Goal: Use online tool/utility: Utilize a website feature to perform a specific function

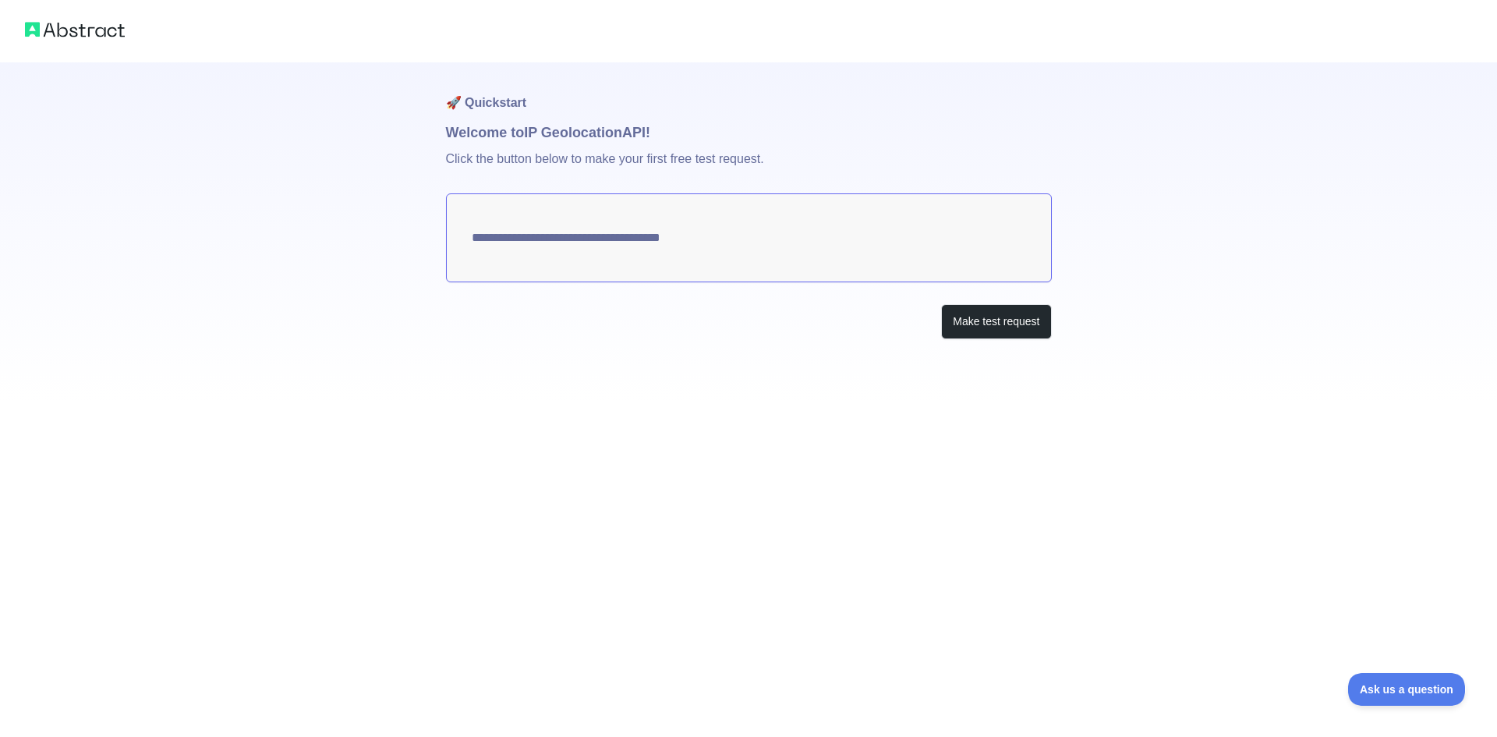
type textarea "**********"
click at [981, 330] on button "Make test request" at bounding box center [996, 321] width 110 height 35
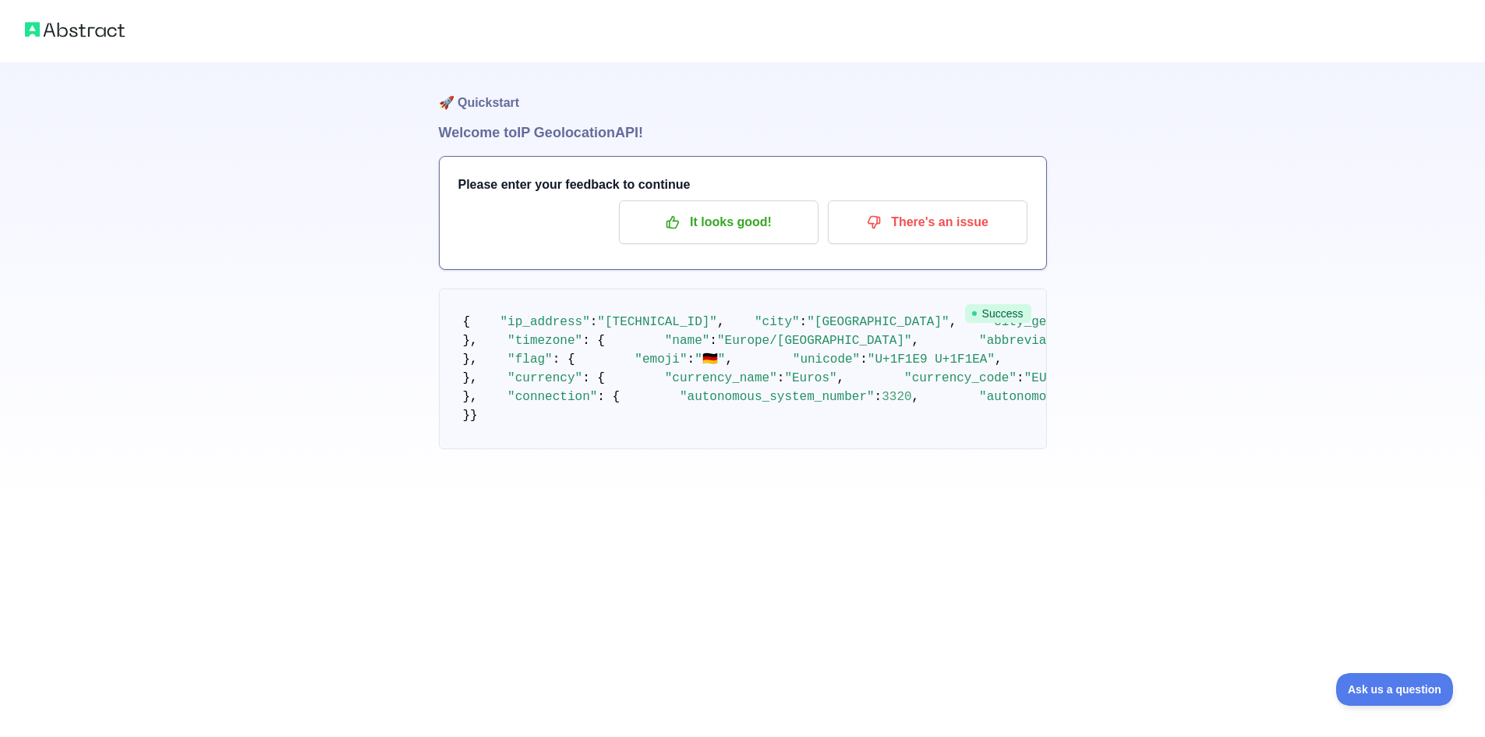
drag, startPoint x: 875, startPoint y: 449, endPoint x: 709, endPoint y: 467, distance: 167.0
click at [868, 449] on pre "{ "ip_address" : "84.134.26.64" , "city" : "Leipzig" , "city_geoname_id" : 2879…" at bounding box center [743, 368] width 608 height 161
drag, startPoint x: 596, startPoint y: 423, endPoint x: 504, endPoint y: 359, distance: 113.1
click at [596, 422] on pre "{ "ip_address" : "84.134.26.64" , "city" : "Leipzig" , "city_geoname_id" : 2879…" at bounding box center [743, 368] width 608 height 161
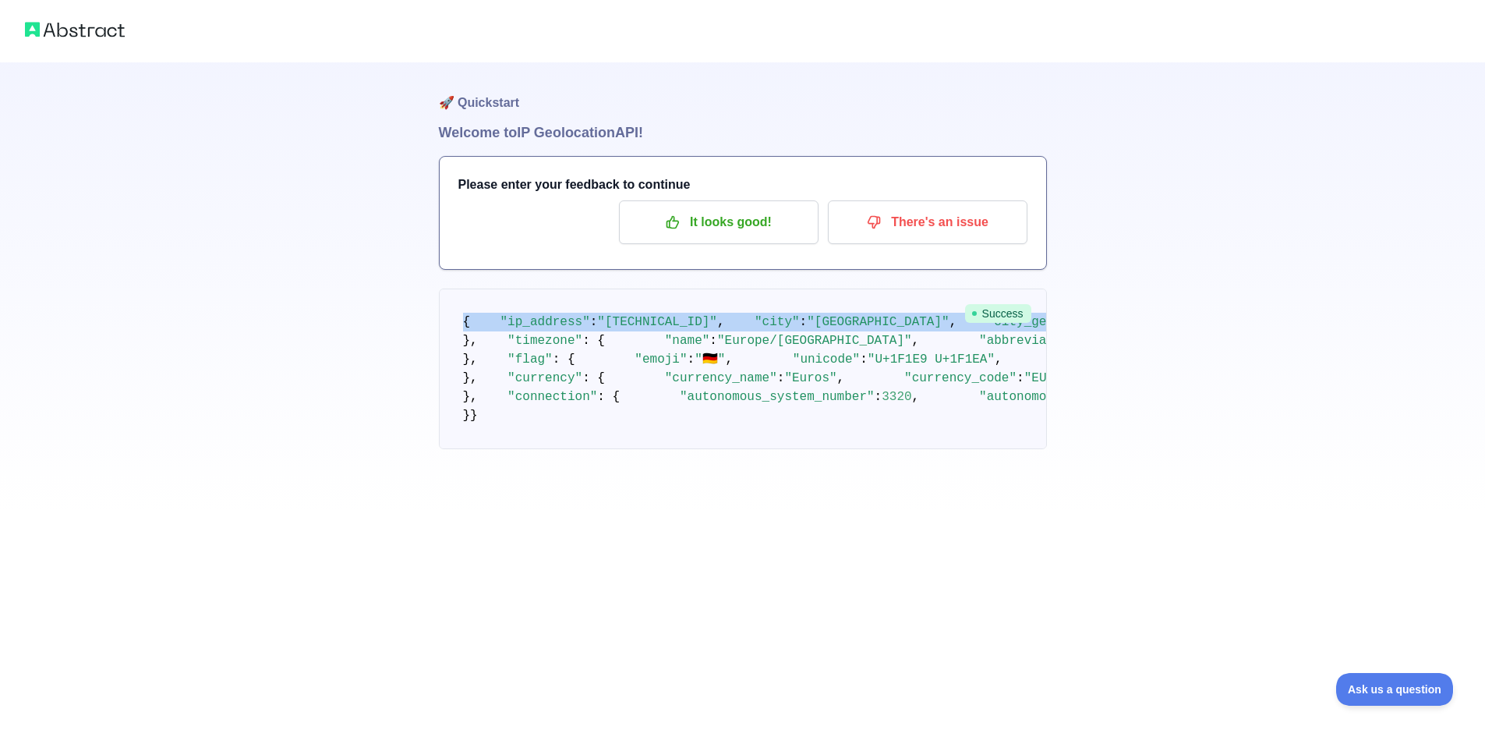
drag, startPoint x: 458, startPoint y: 313, endPoint x: 789, endPoint y: 353, distance: 333.7
click at [585, 381] on pre "{ "ip_address" : "84.134.26.64" , "city" : "Leipzig" , "city_geoname_id" : 2879…" at bounding box center [743, 368] width 608 height 161
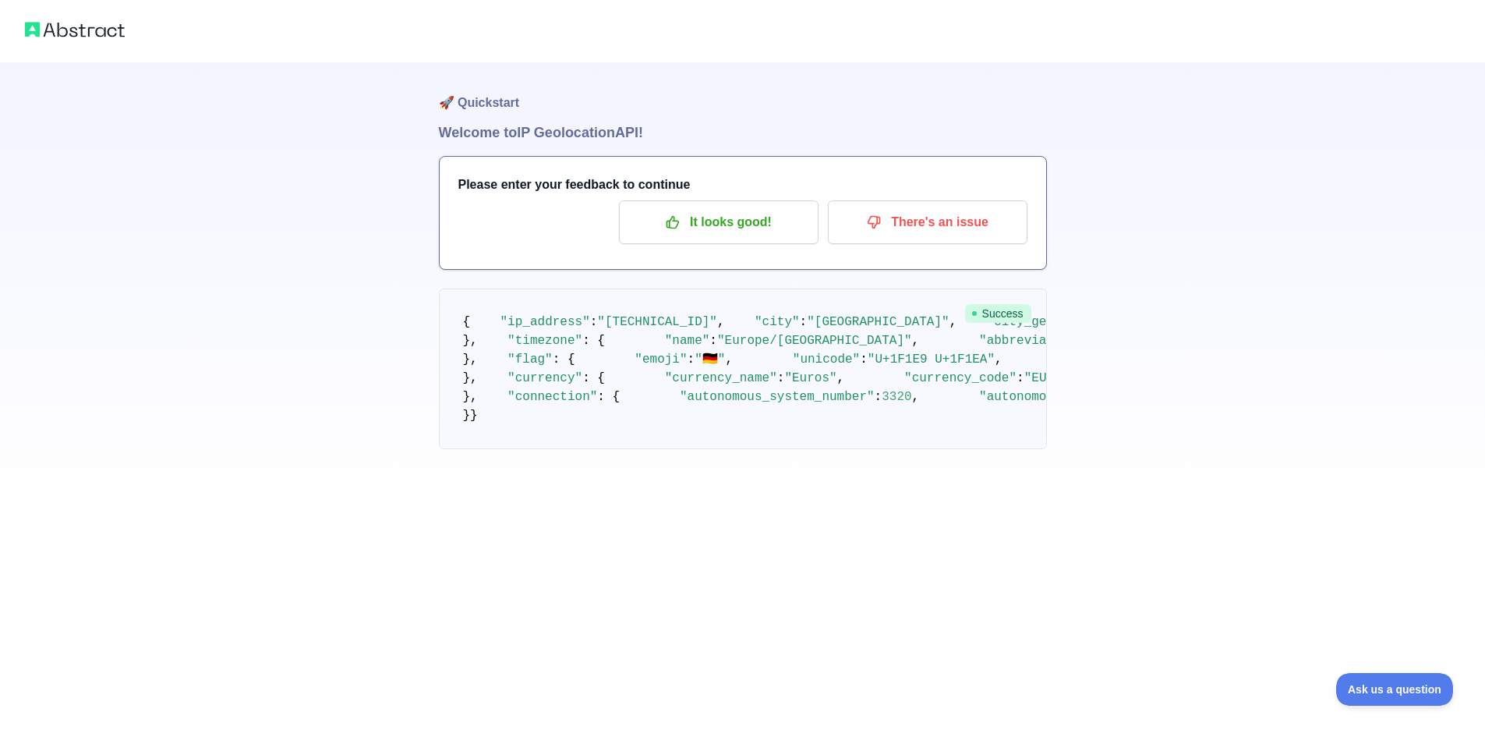
click at [984, 313] on span "Success" at bounding box center [998, 313] width 66 height 19
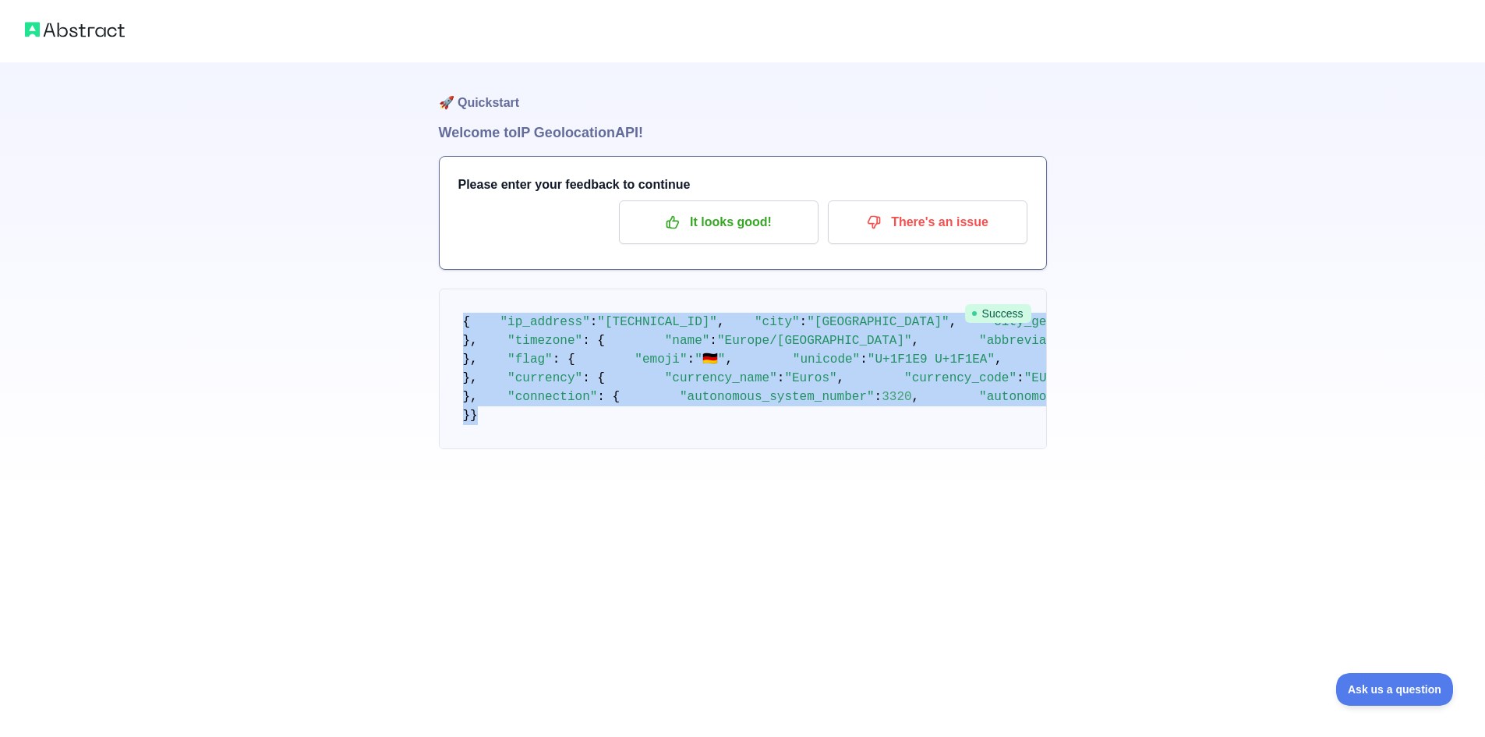
scroll to position [504, 0]
drag, startPoint x: 459, startPoint y: 320, endPoint x: 468, endPoint y: 645, distance: 324.4
click at [468, 449] on pre "{ "ip_address" : "84.134.26.64" , "city" : "Leipzig" , "city_geoname_id" : 2879…" at bounding box center [743, 368] width 608 height 161
copy code "{ "ip_address" : "84.134.26.64" , "city" : "Leipzig" , "city_geoname_id" : 2879…"
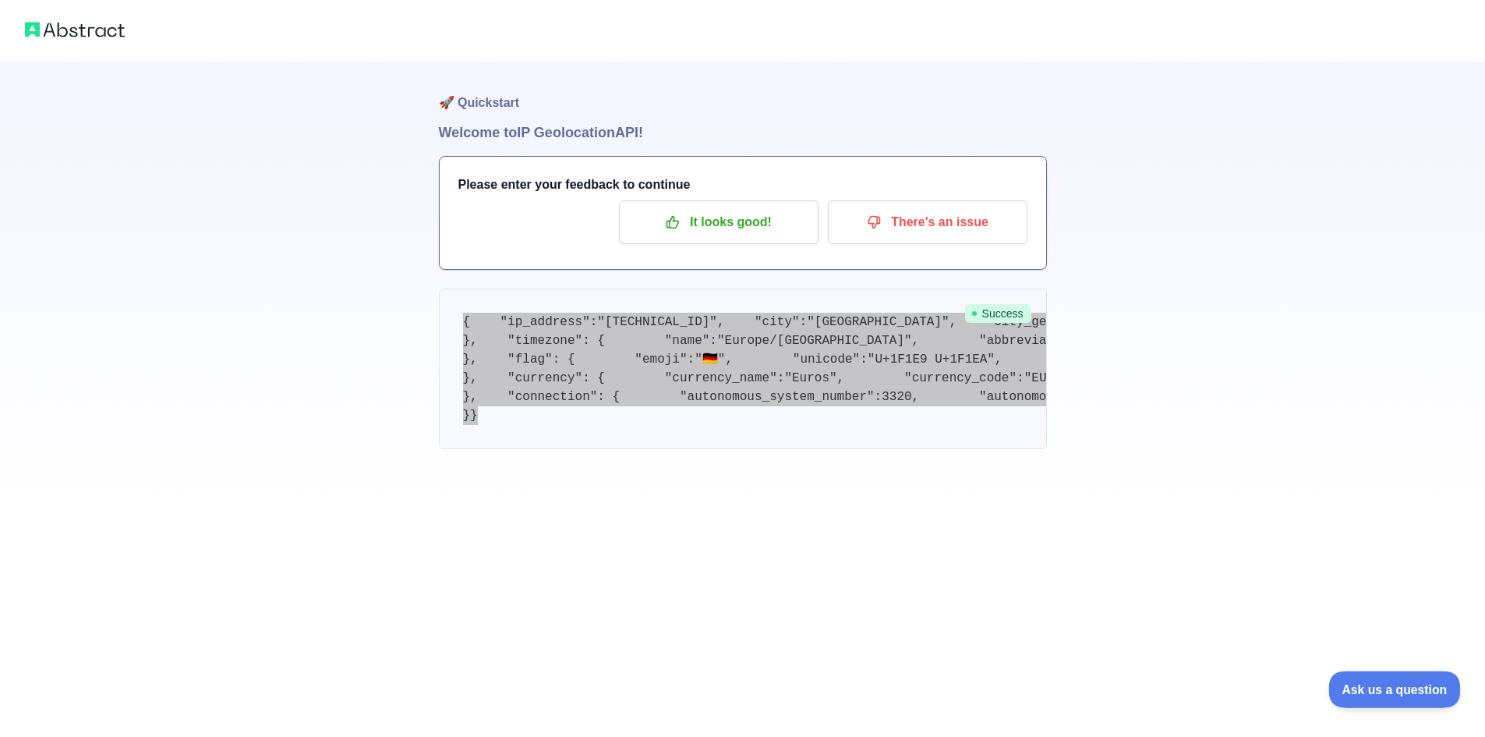
click at [1368, 677] on button "Ask us a question" at bounding box center [1386, 686] width 117 height 33
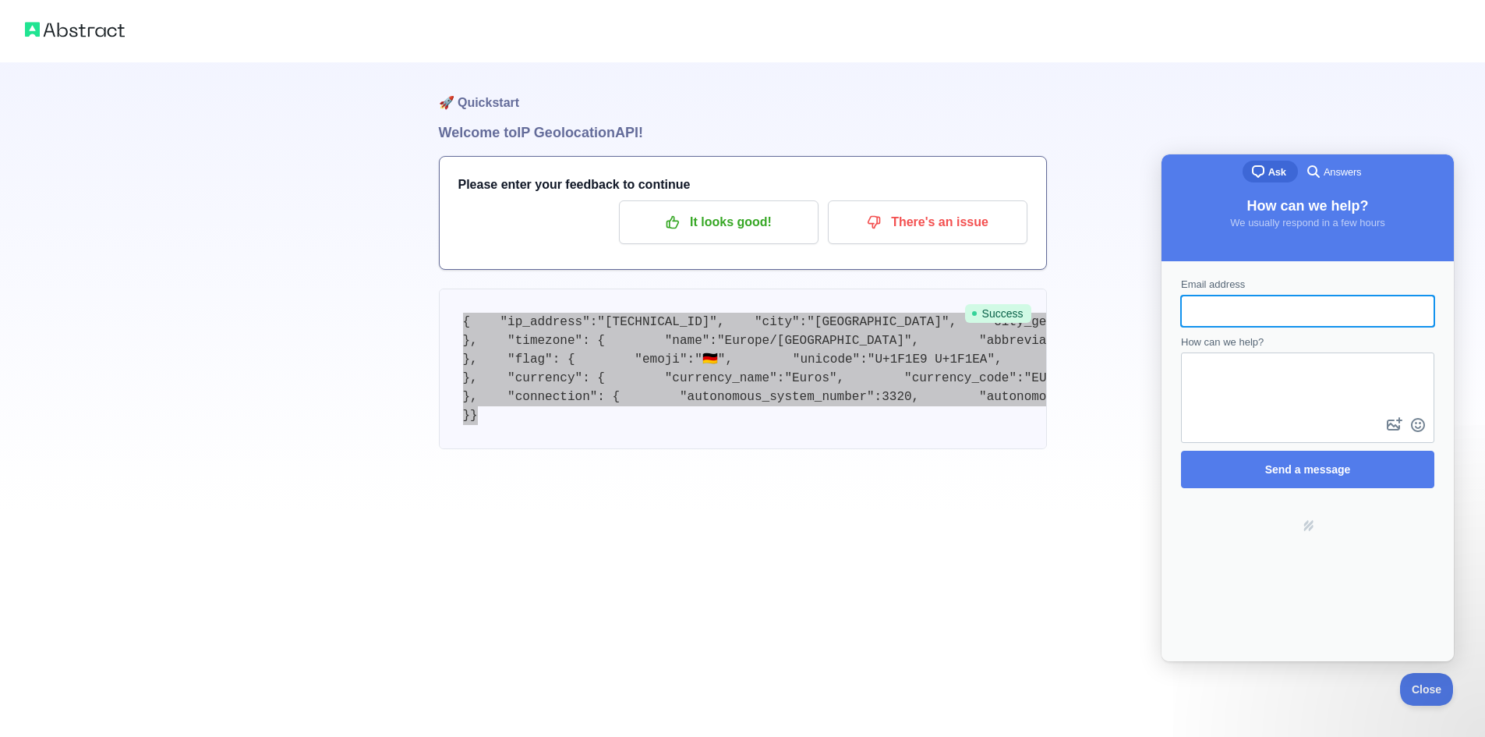
scroll to position [0, 0]
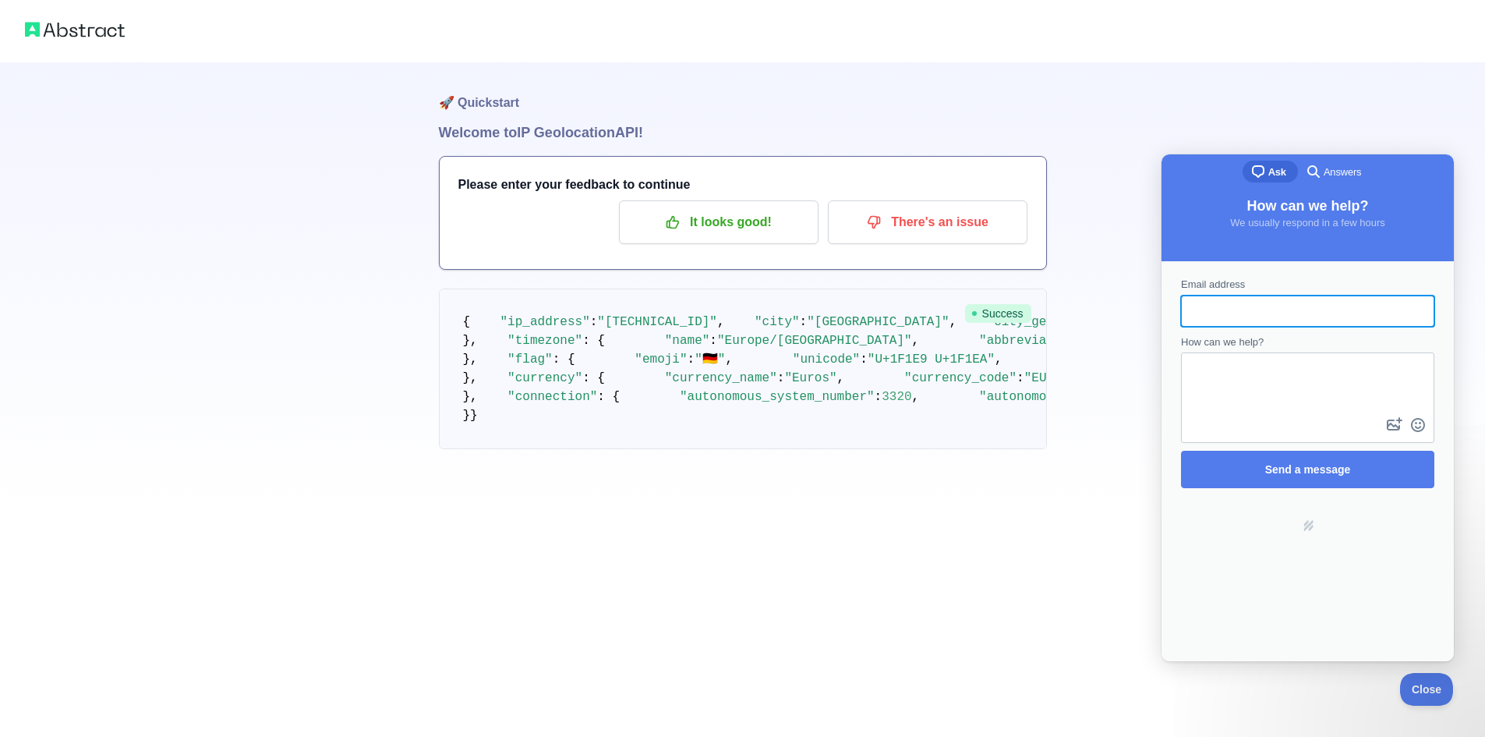
click at [977, 319] on span "Success" at bounding box center [998, 313] width 66 height 19
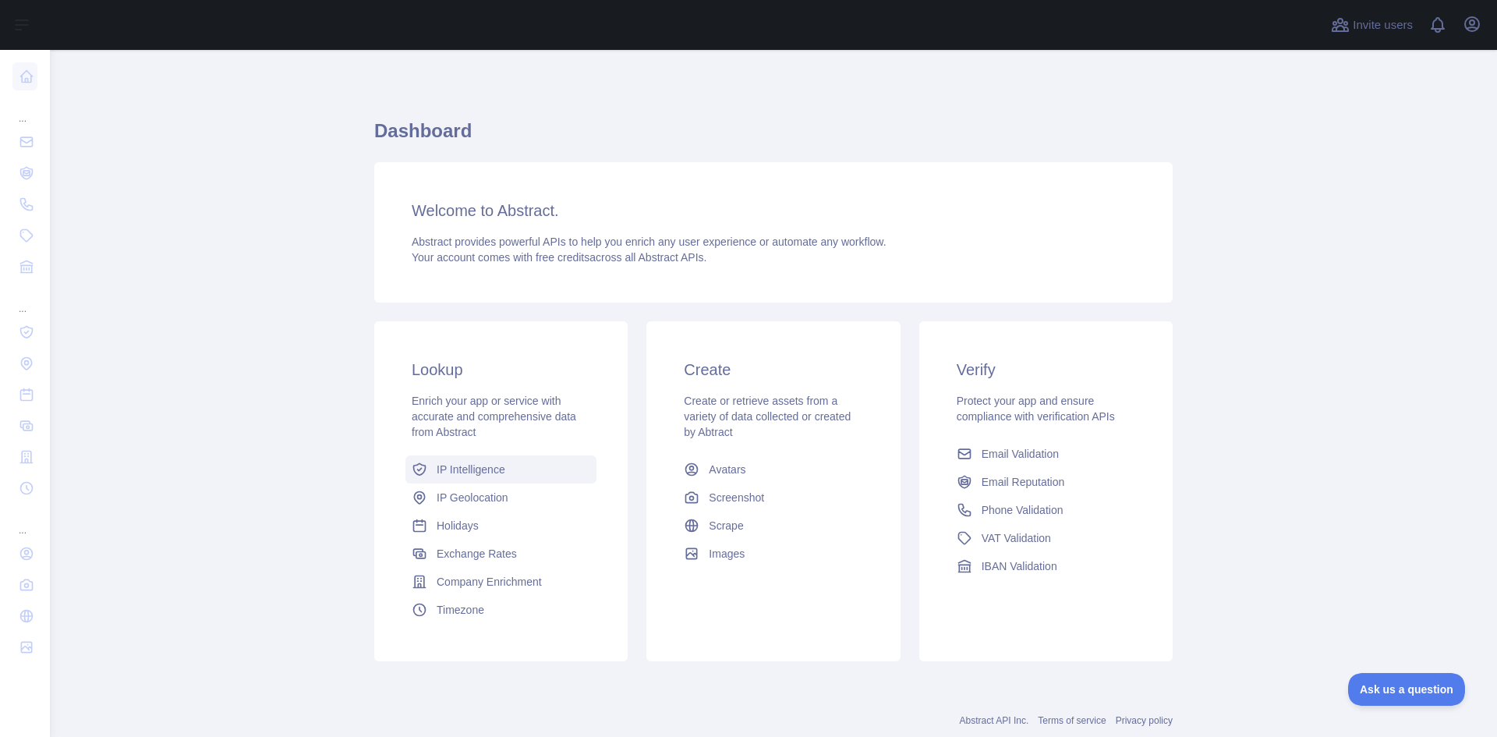
click at [509, 471] on link "IP Intelligence" at bounding box center [500, 469] width 191 height 28
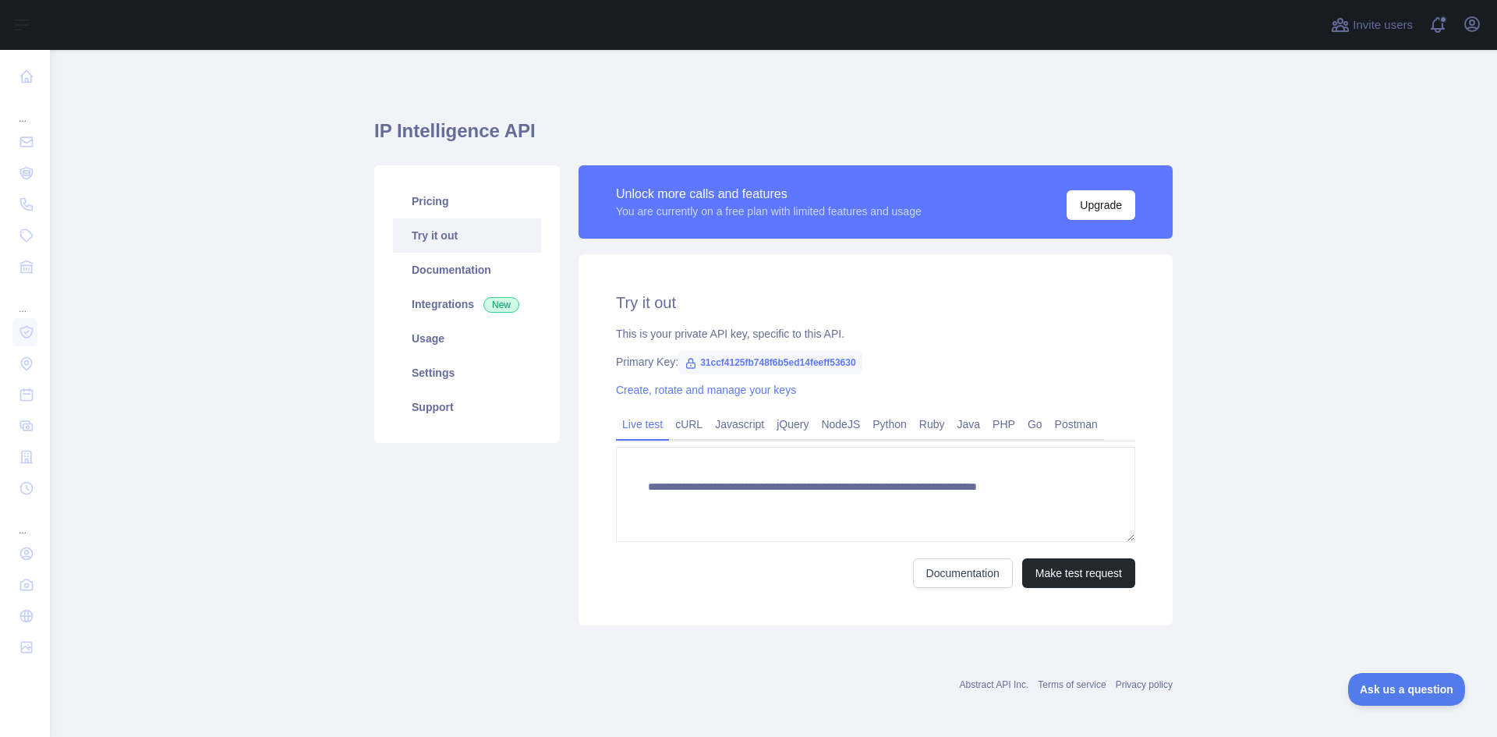
type textarea "**********"
click at [694, 436] on link "cURL" at bounding box center [689, 424] width 40 height 25
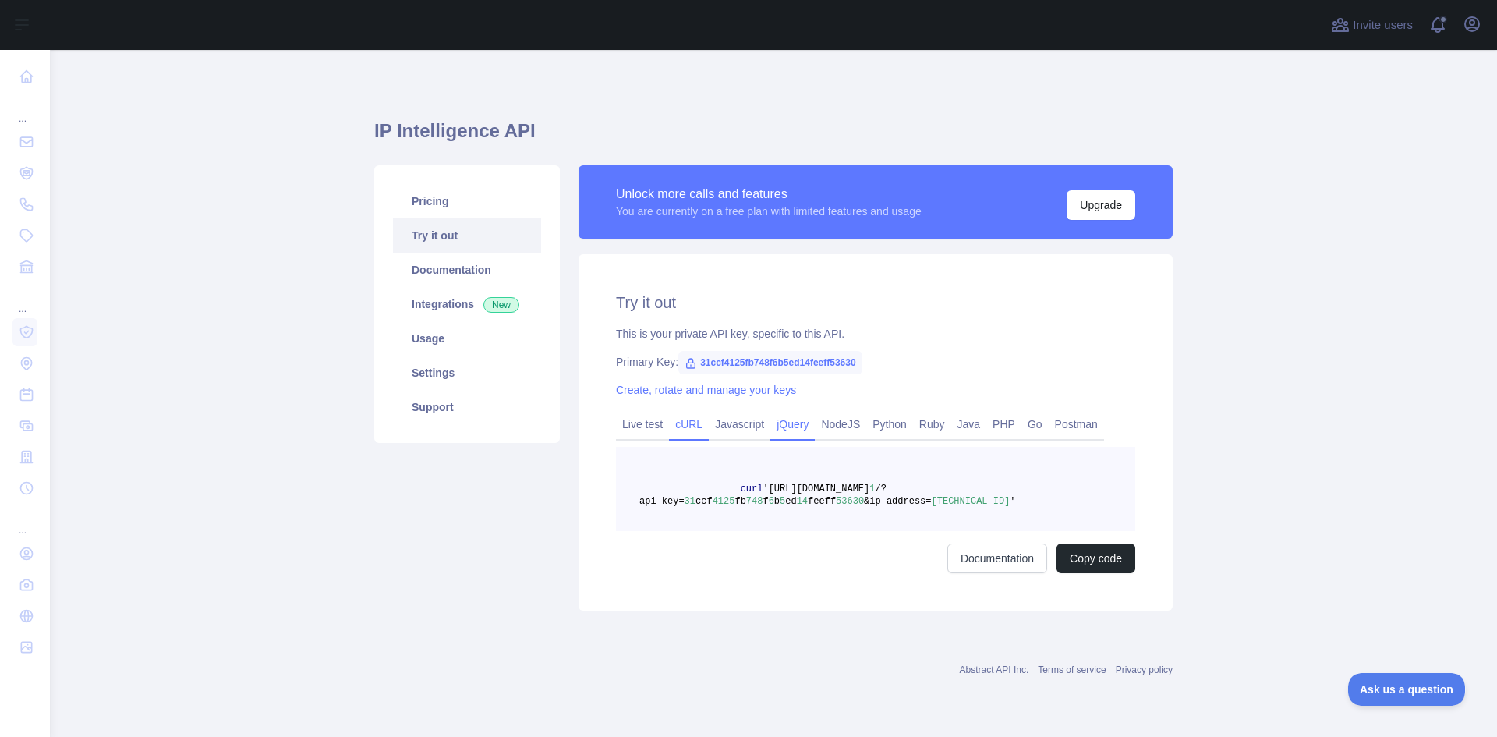
drag, startPoint x: 755, startPoint y: 431, endPoint x: 770, endPoint y: 431, distance: 14.8
click at [756, 431] on link "Javascript" at bounding box center [740, 424] width 62 height 25
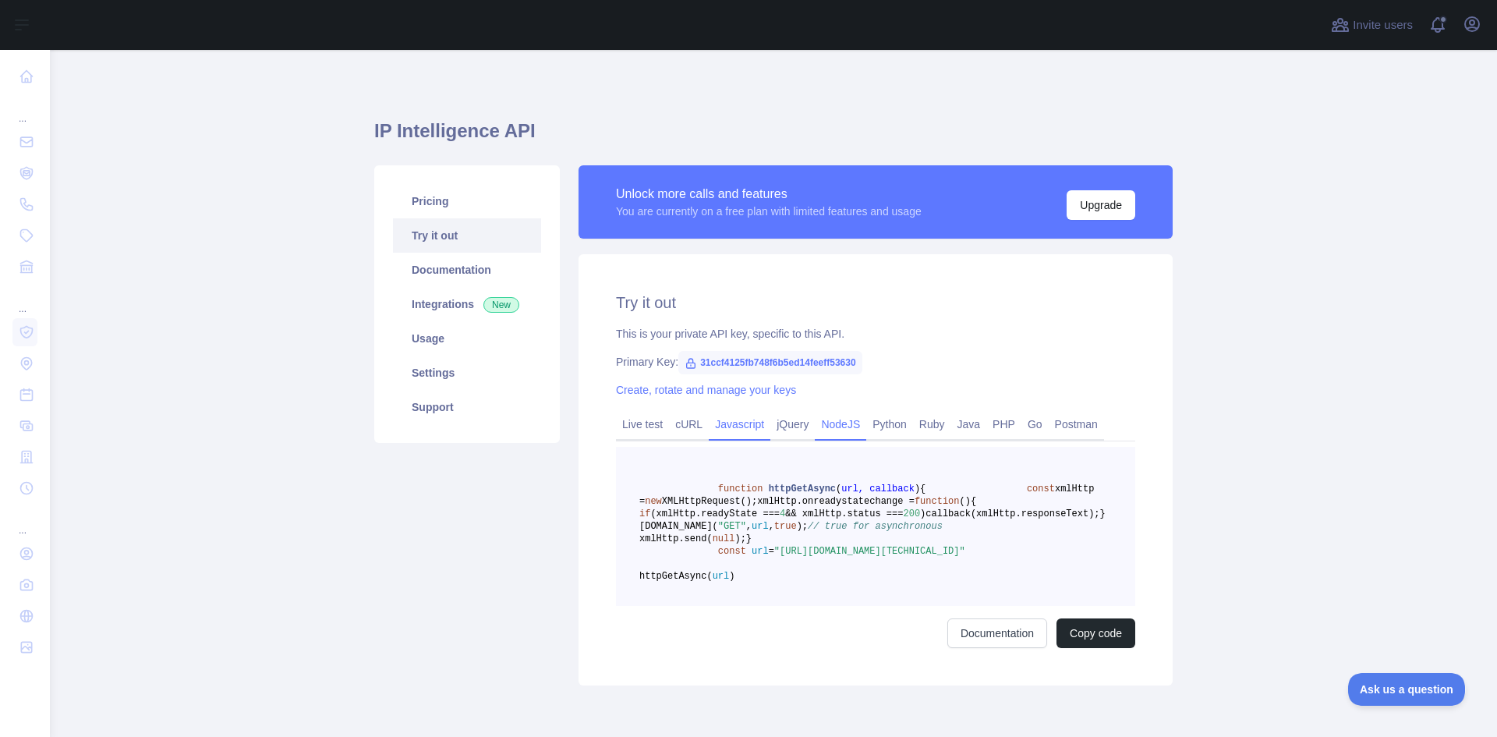
drag, startPoint x: 815, startPoint y: 433, endPoint x: 825, endPoint y: 433, distance: 10.9
click at [817, 433] on link "NodeJS" at bounding box center [840, 424] width 51 height 25
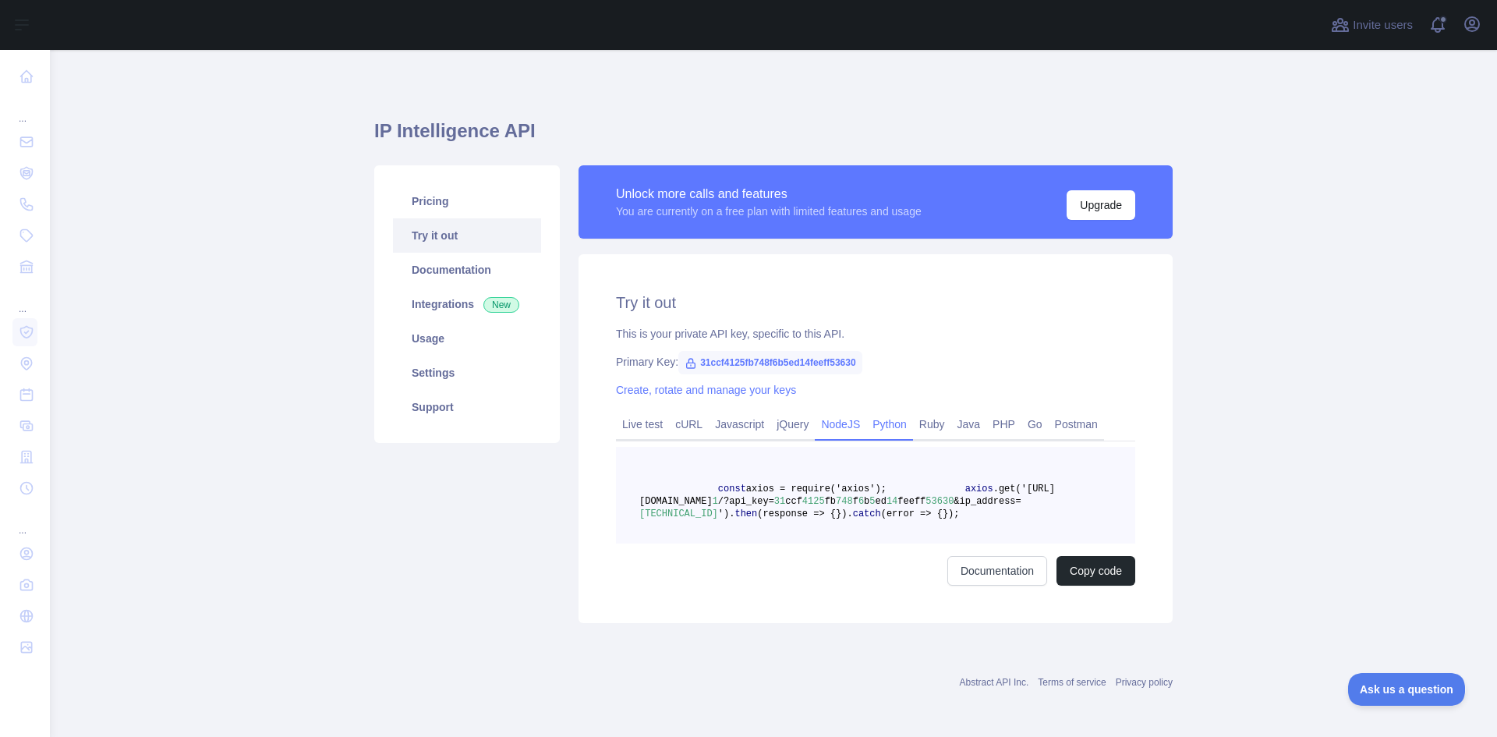
click at [899, 434] on link "Python" at bounding box center [889, 424] width 47 height 25
click at [986, 433] on link "PHP" at bounding box center [1003, 424] width 35 height 25
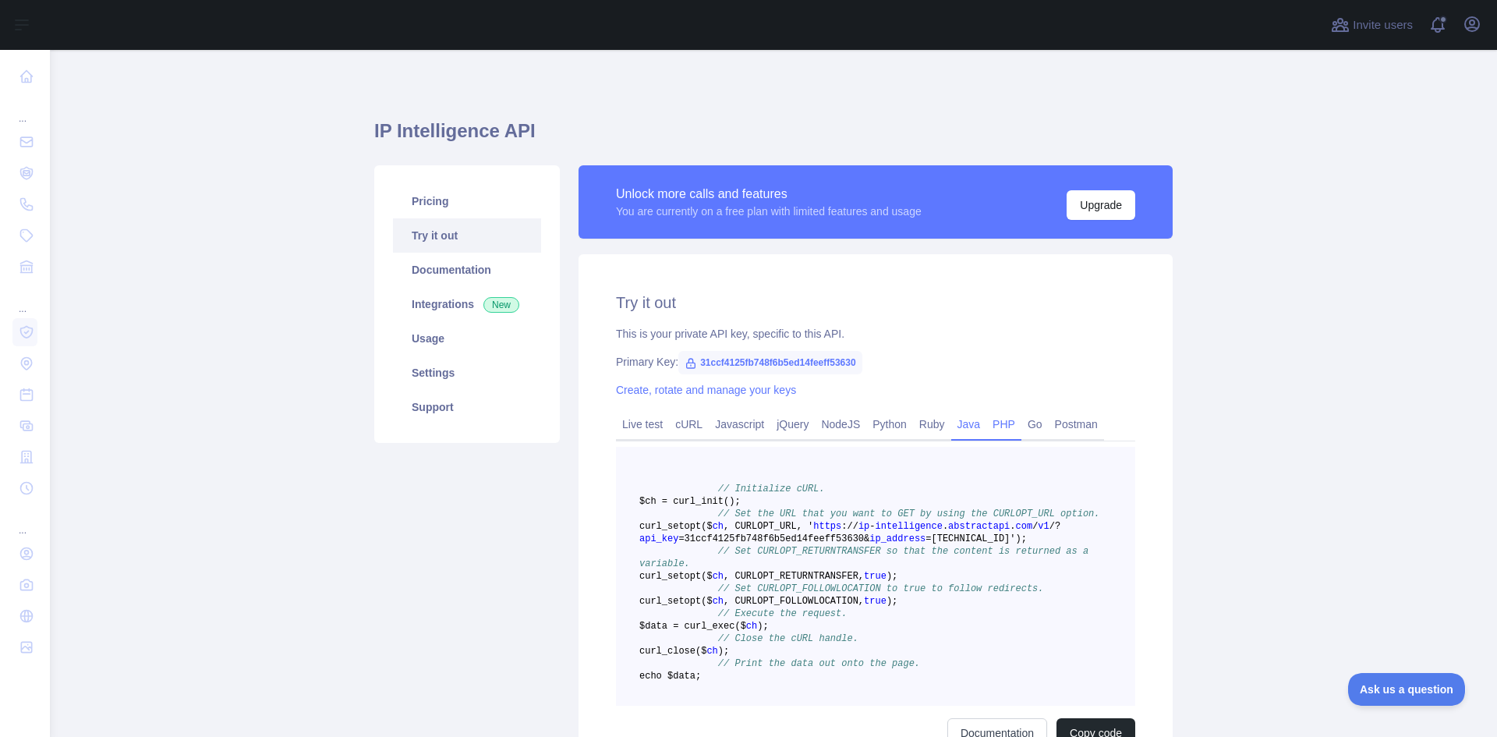
click at [958, 420] on link "Java" at bounding box center [969, 424] width 36 height 25
